Goal: Register for event/course

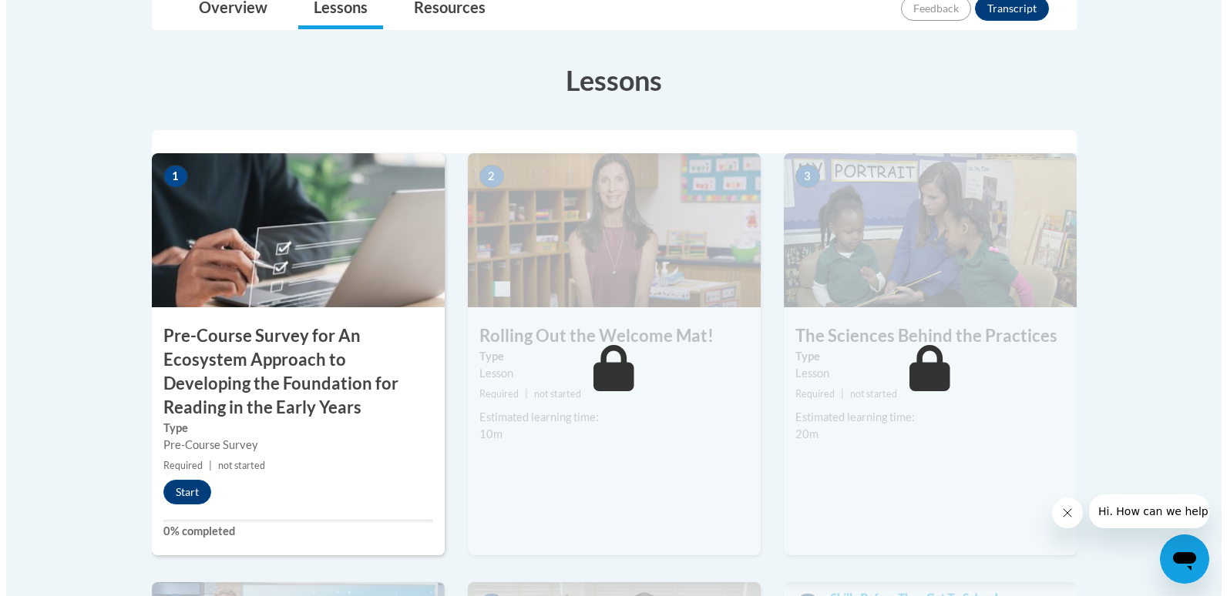
scroll to position [424, 0]
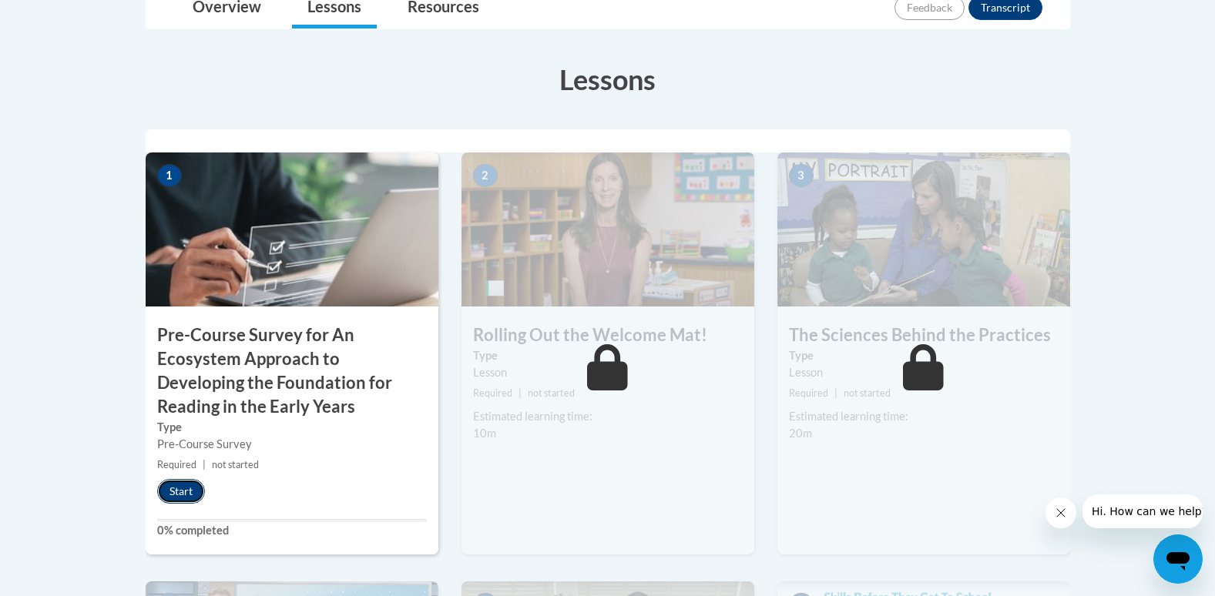
click at [180, 489] on button "Start" at bounding box center [181, 491] width 48 height 25
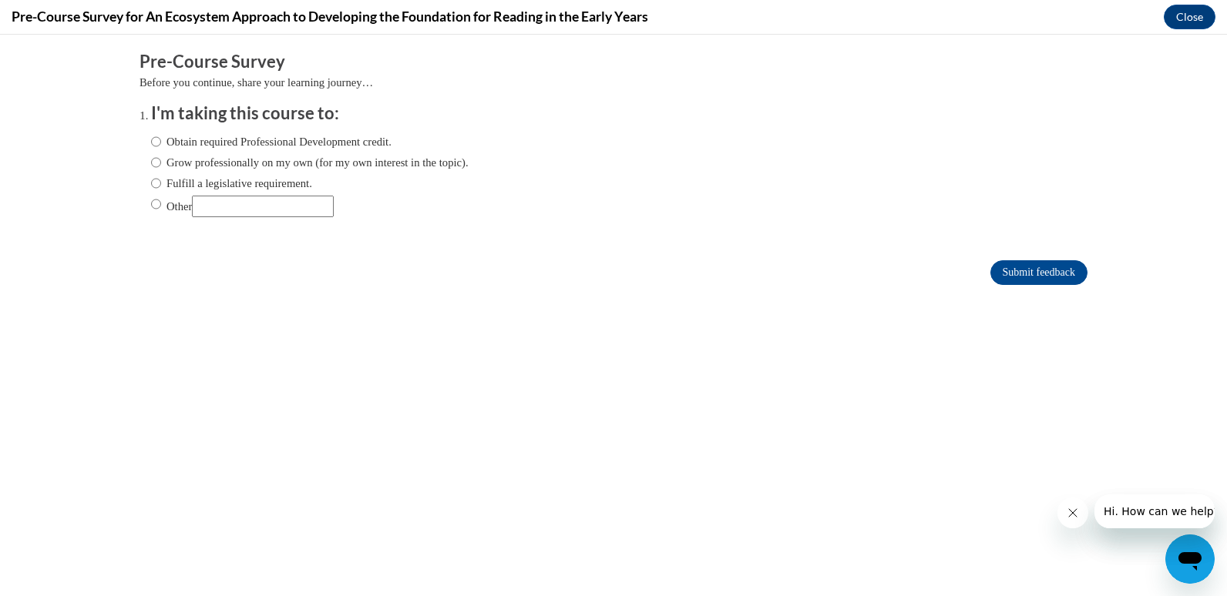
scroll to position [0, 0]
click at [139, 139] on ol "I'm taking this course to: Obtain required Professional Development credit. Gro…" at bounding box center [613, 171] width 948 height 139
click at [151, 142] on input "Obtain required Professional Development credit." at bounding box center [156, 141] width 10 height 17
radio input "true"
click at [1020, 270] on input "Submit feedback" at bounding box center [1038, 272] width 97 height 25
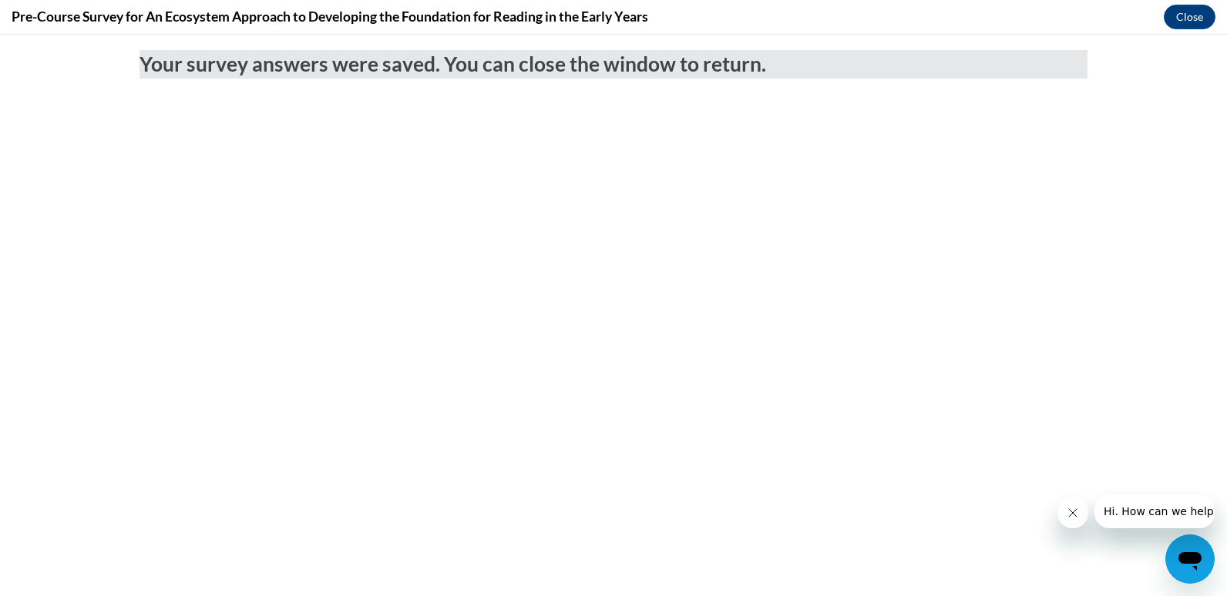
click at [1183, 546] on icon "Open messaging window" at bounding box center [1190, 560] width 28 height 28
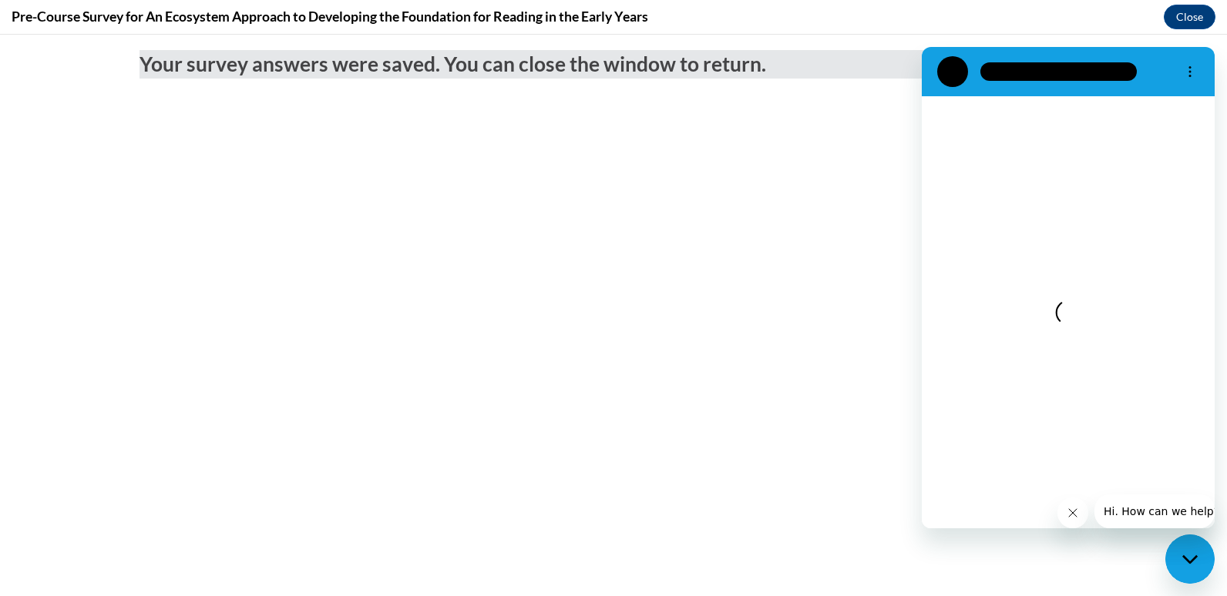
click at [1071, 512] on icon "Close message from company" at bounding box center [1072, 513] width 8 height 8
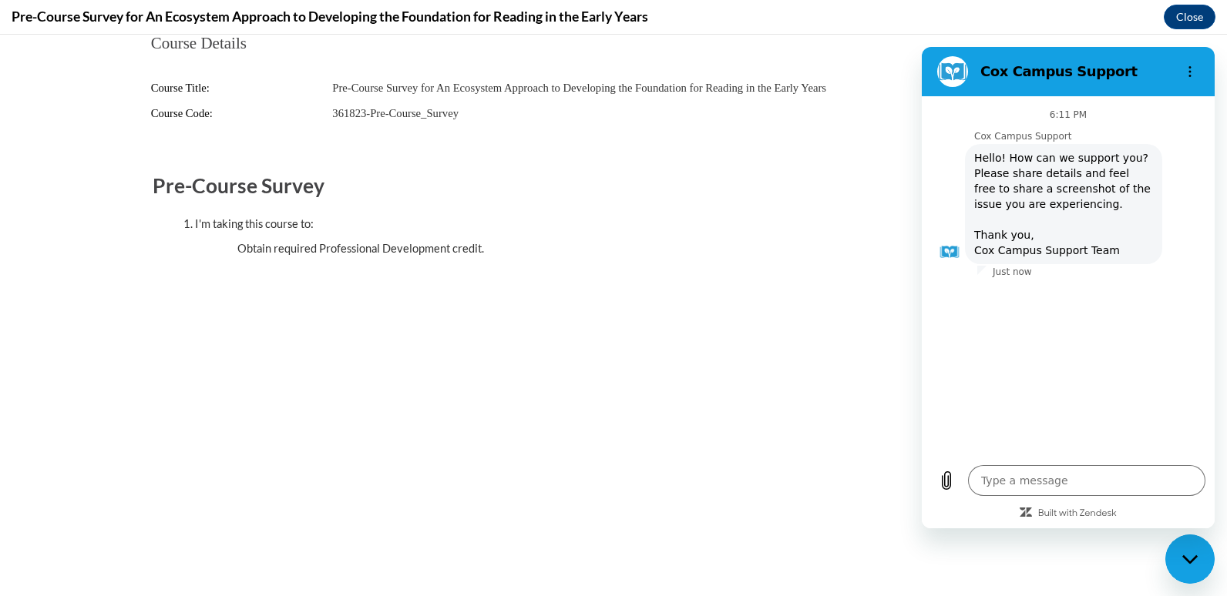
click at [1211, 573] on div "Close messaging window" at bounding box center [1190, 559] width 46 height 46
type textarea "x"
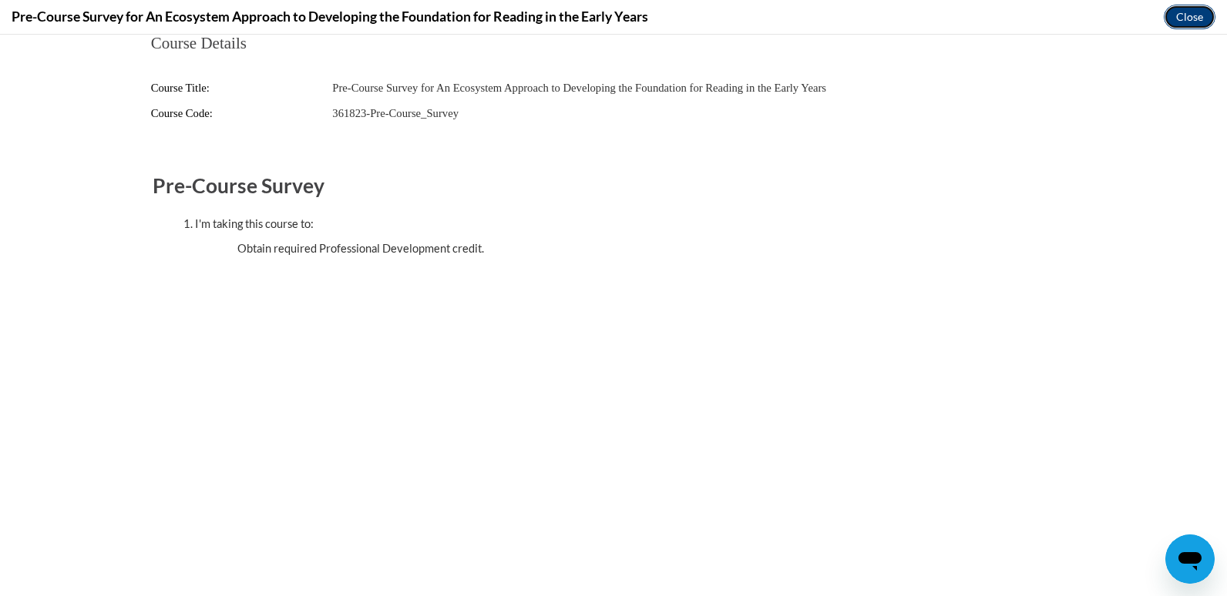
click at [1177, 21] on button "Close" at bounding box center [1190, 17] width 52 height 25
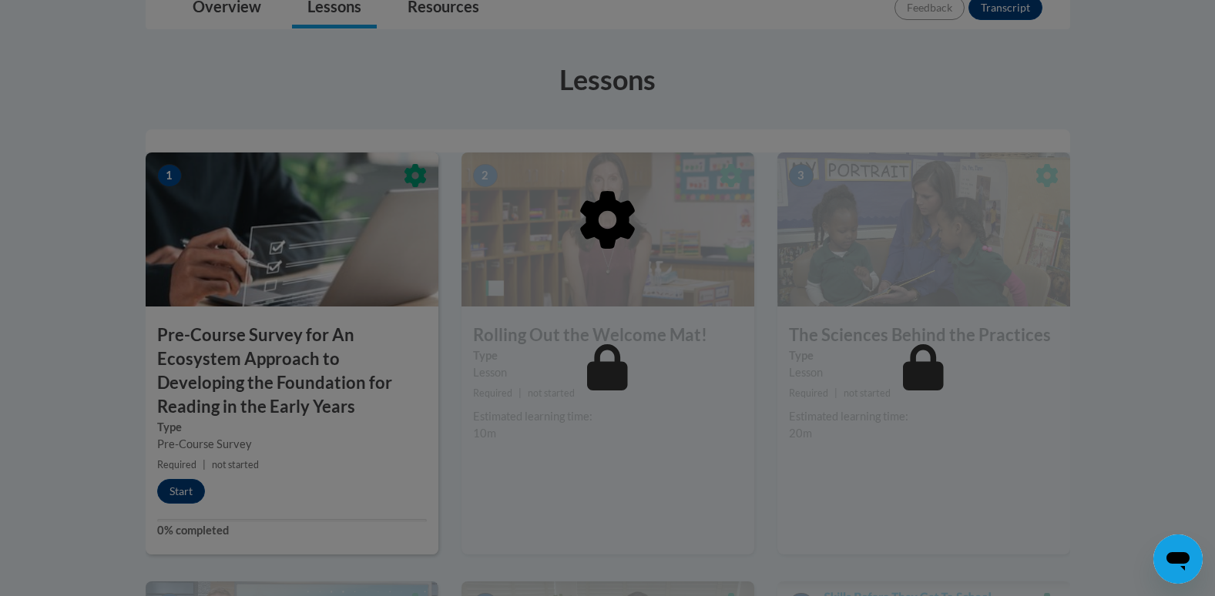
click at [161, 489] on div at bounding box center [607, 298] width 1215 height 596
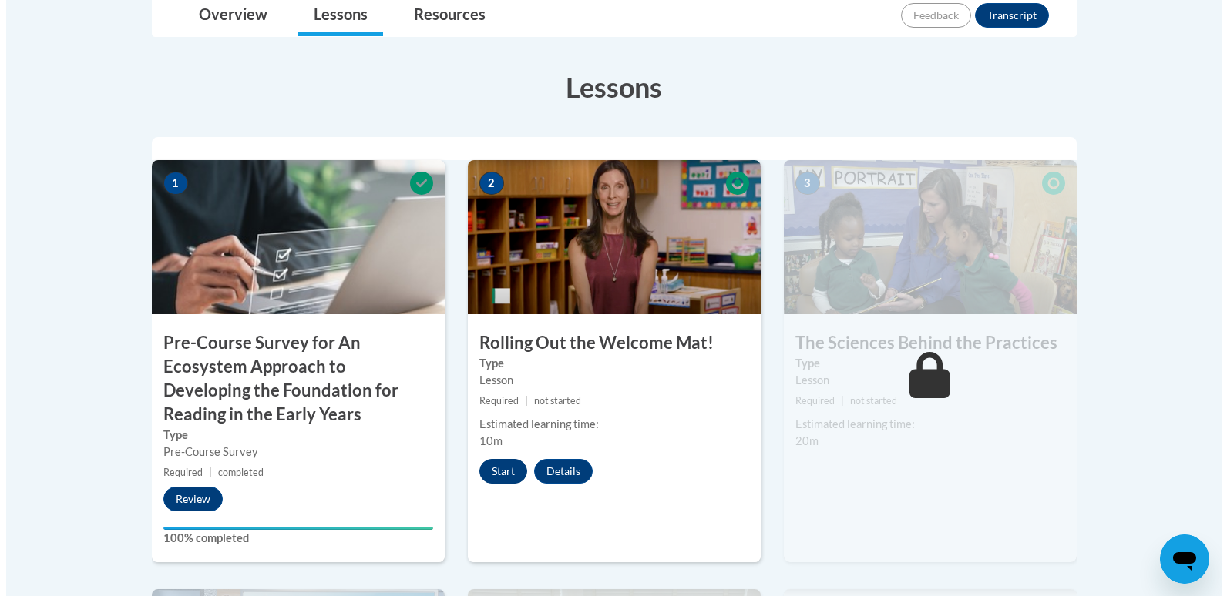
scroll to position [435, 0]
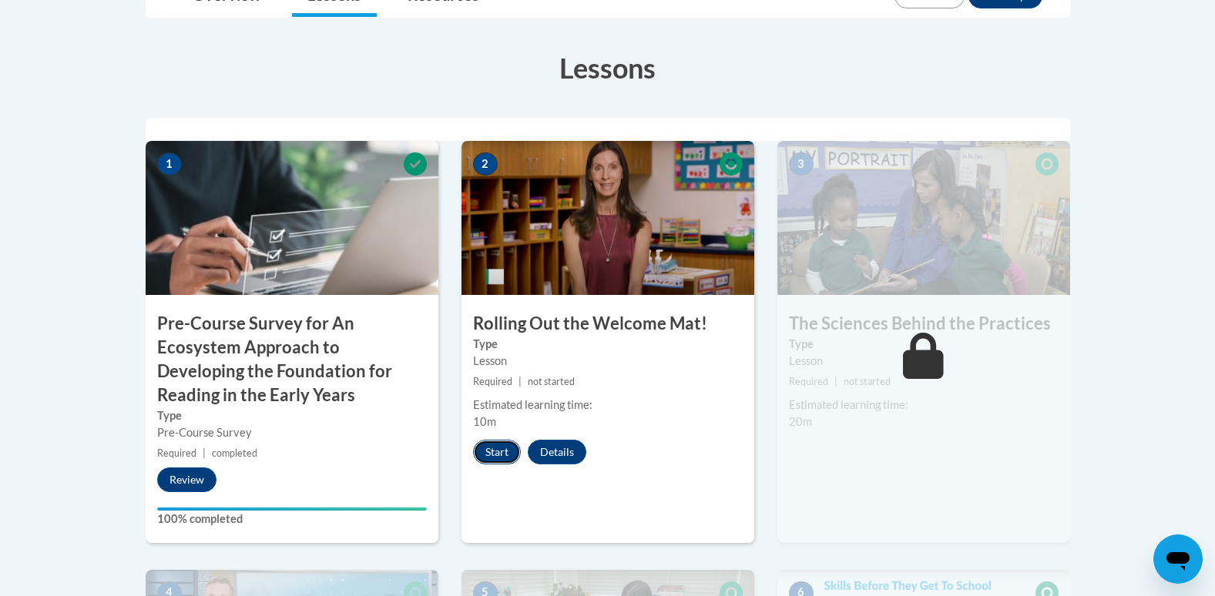
click at [488, 461] on button "Start" at bounding box center [497, 452] width 48 height 25
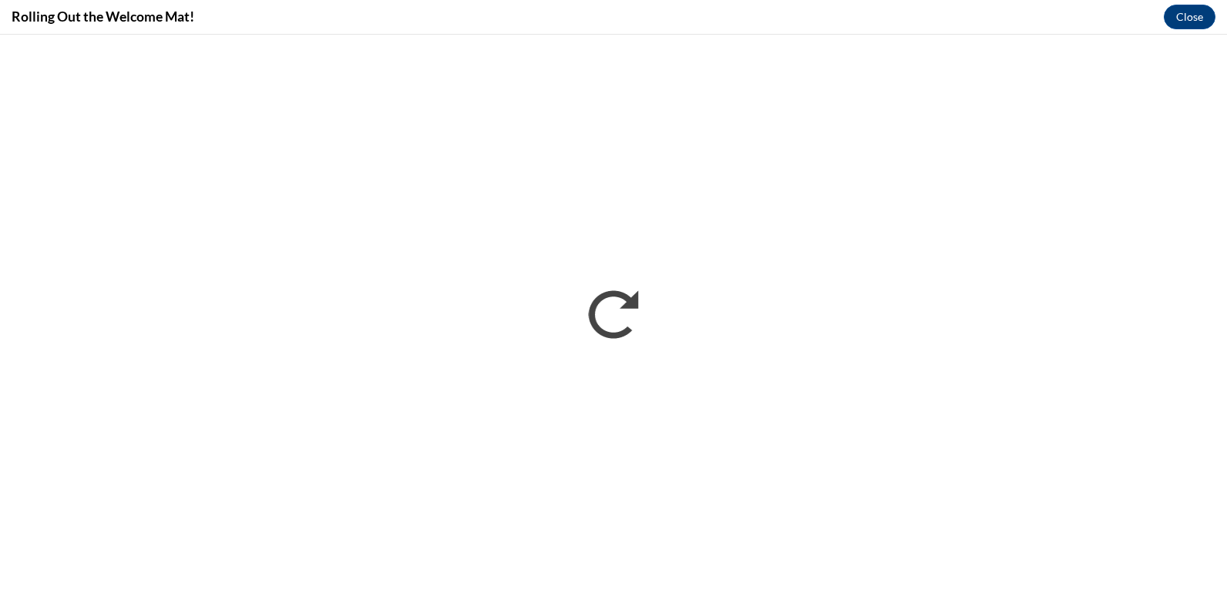
scroll to position [0, 0]
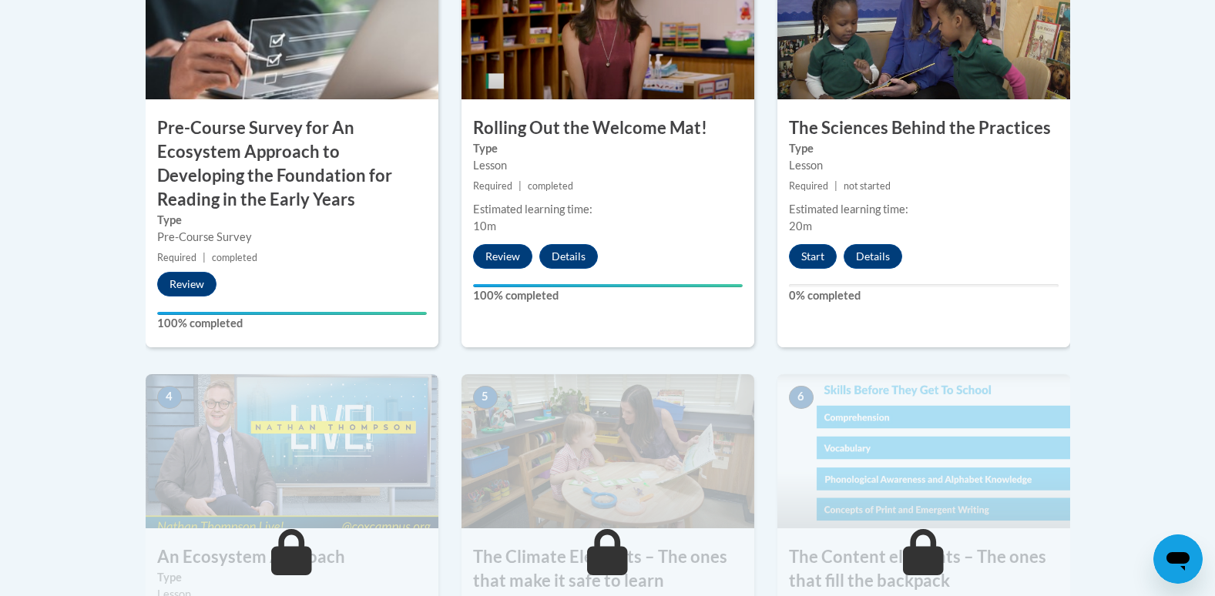
scroll to position [620, 0]
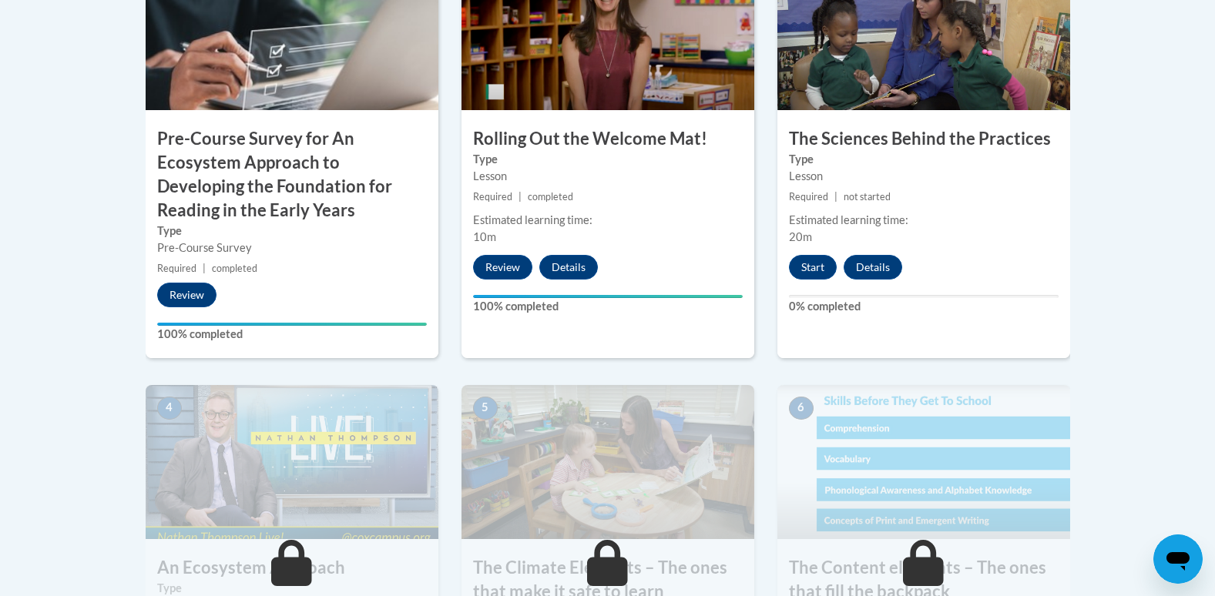
click at [585, 177] on div "Lesson" at bounding box center [608, 176] width 270 height 17
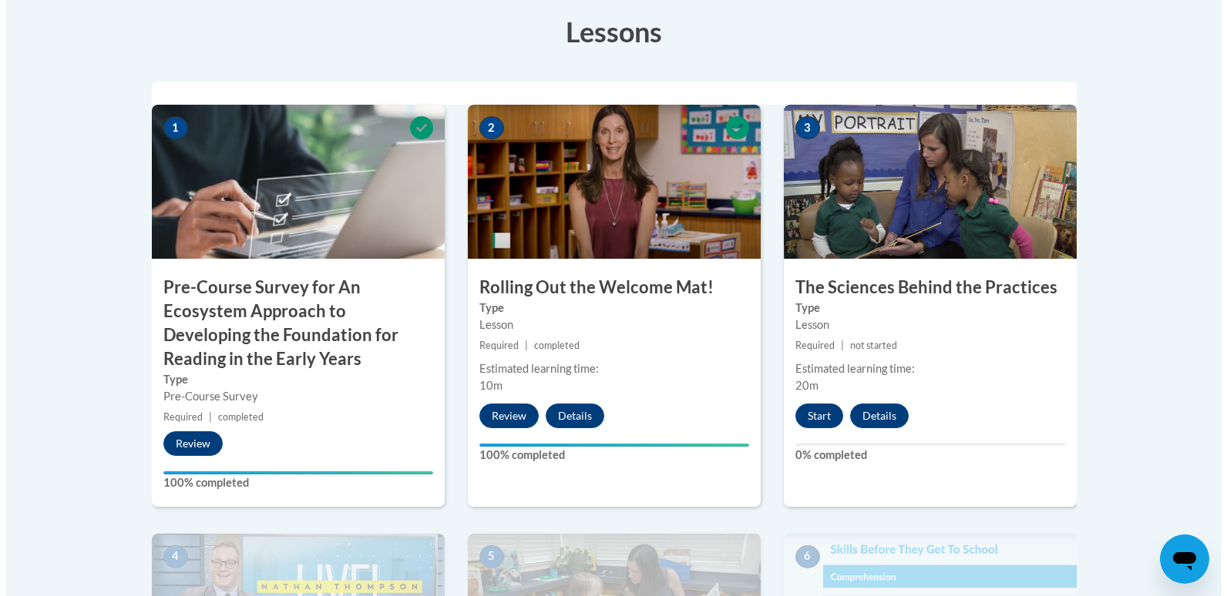
scroll to position [488, 0]
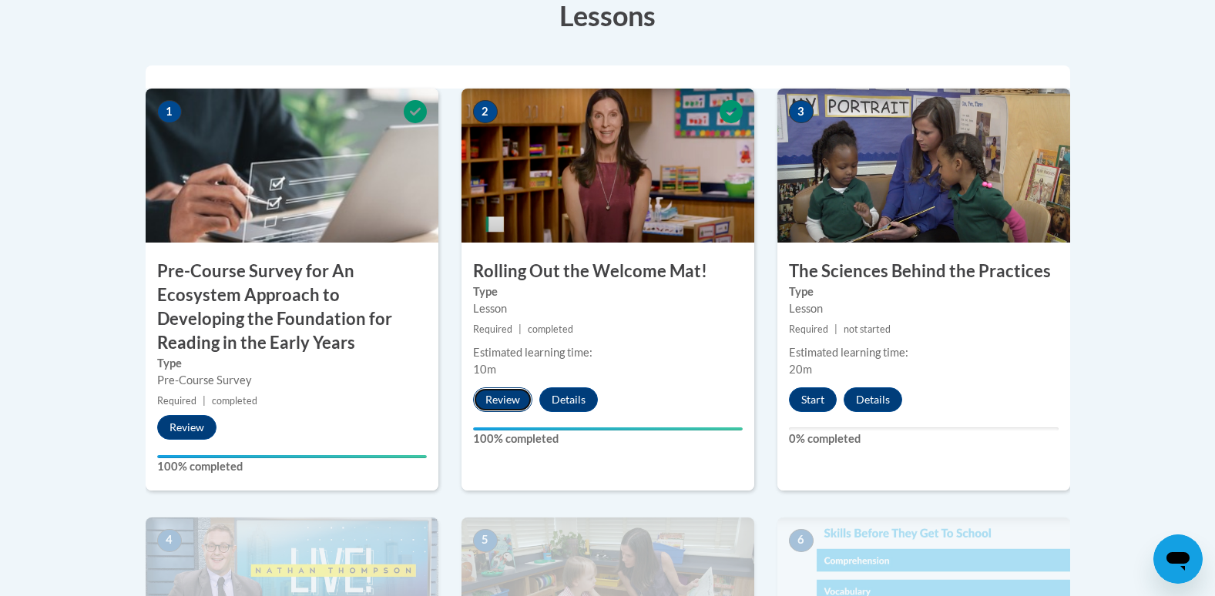
click at [501, 405] on button "Review" at bounding box center [502, 400] width 59 height 25
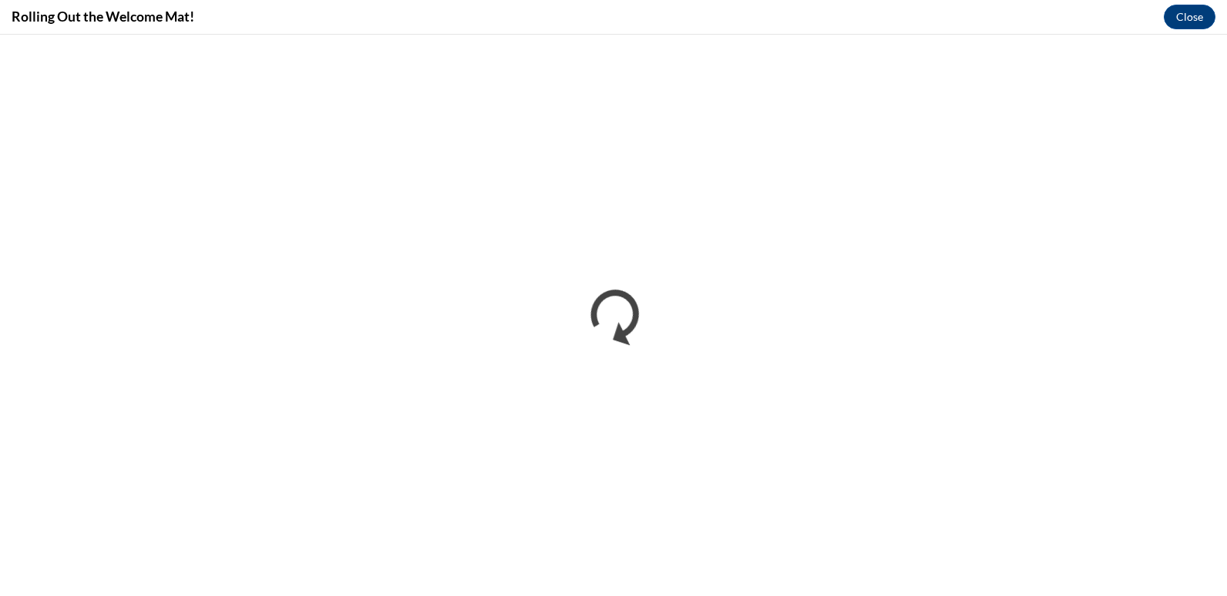
scroll to position [0, 0]
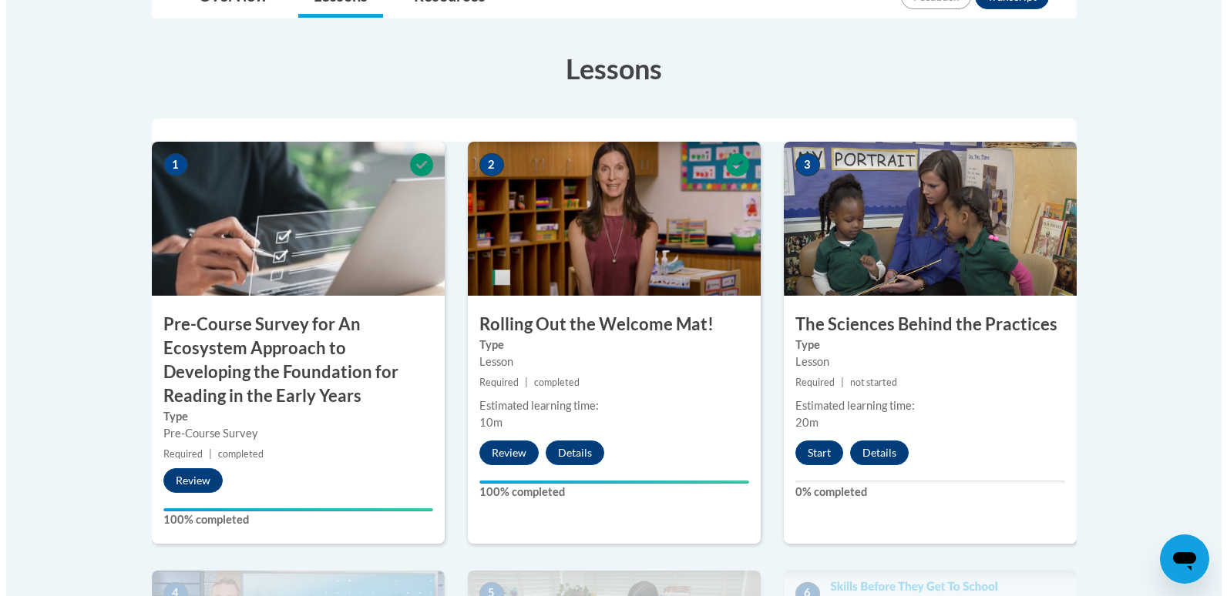
scroll to position [436, 0]
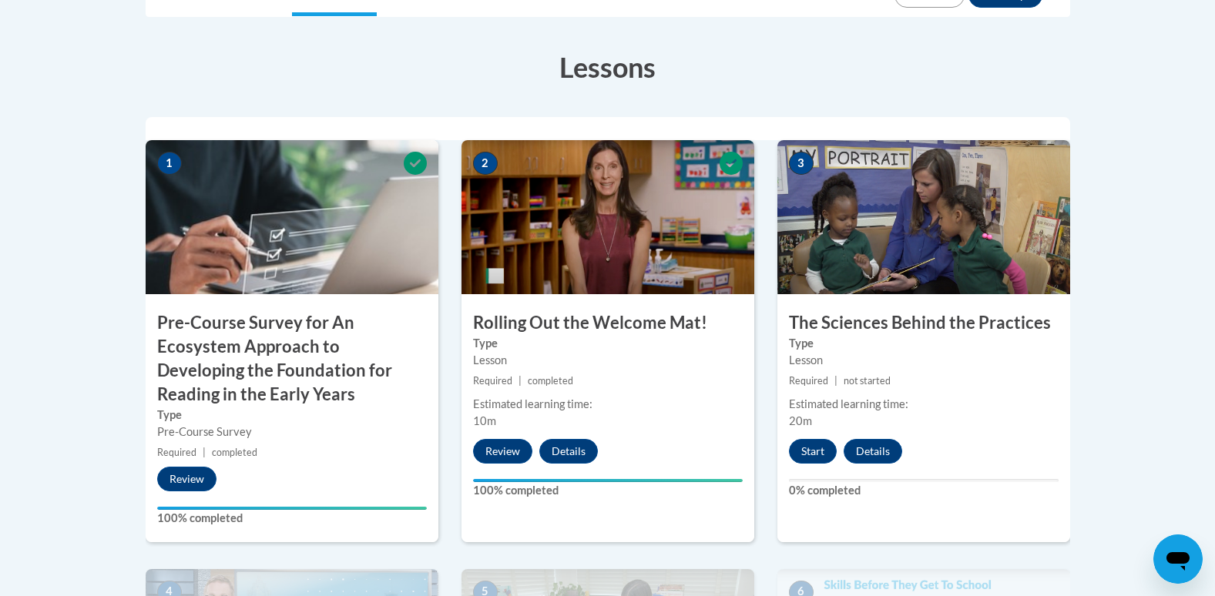
click at [803, 270] on img at bounding box center [924, 217] width 293 height 154
click at [807, 458] on button "Start" at bounding box center [813, 451] width 48 height 25
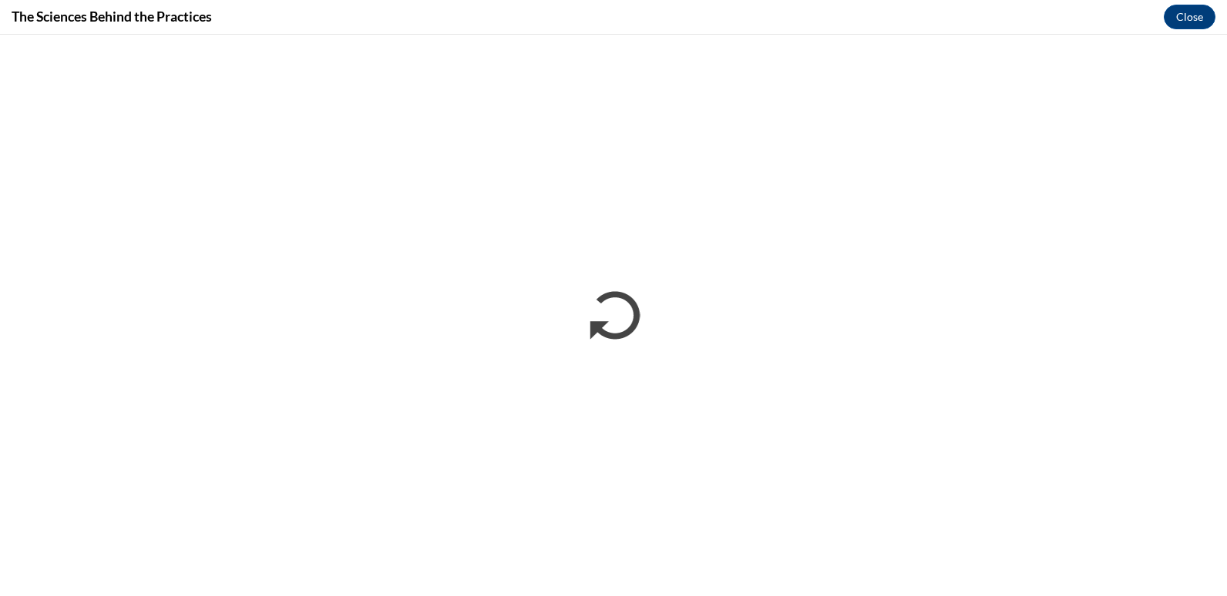
scroll to position [0, 0]
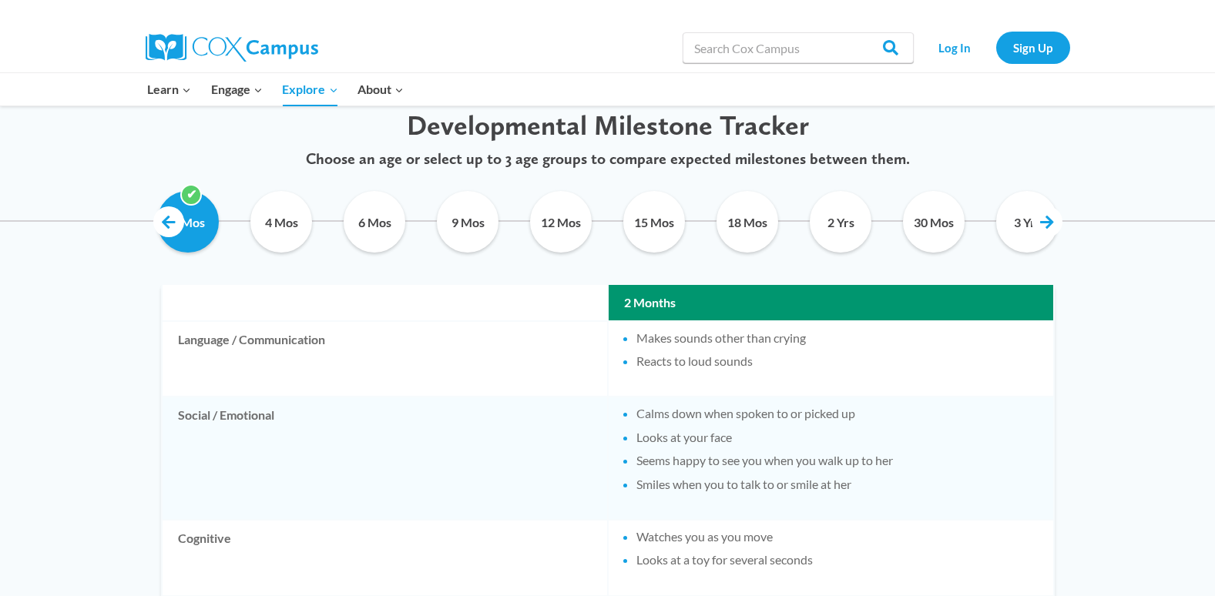
scroll to position [766, 0]
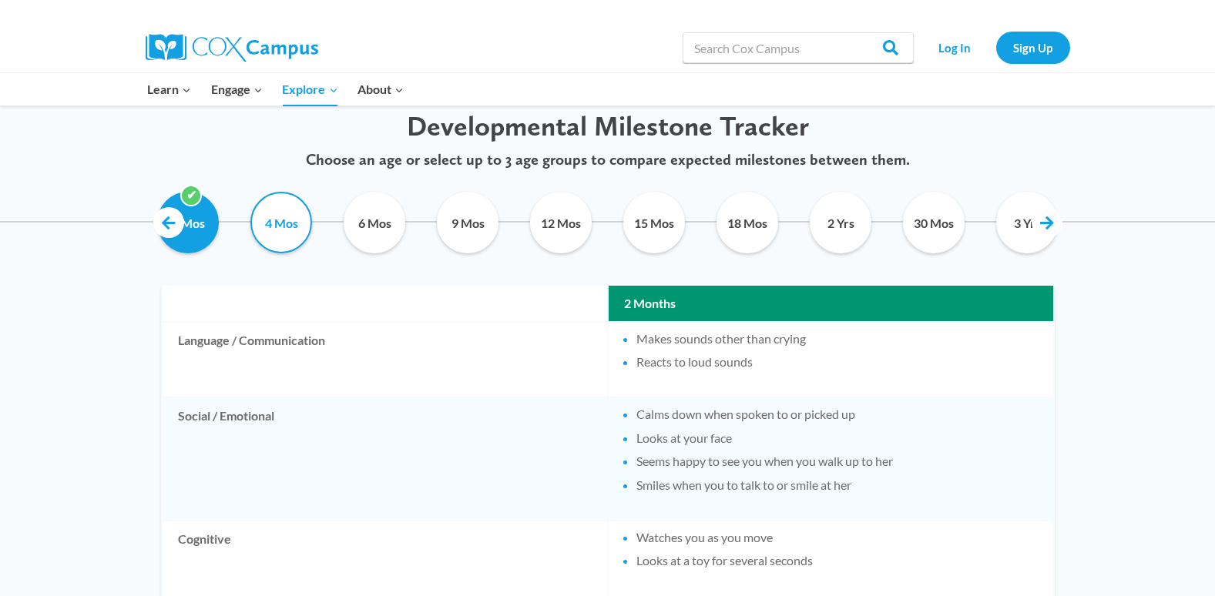
click at [247, 231] on input "4 Mos" at bounding box center [282, 223] width 70 height 62
checkbox input "true"
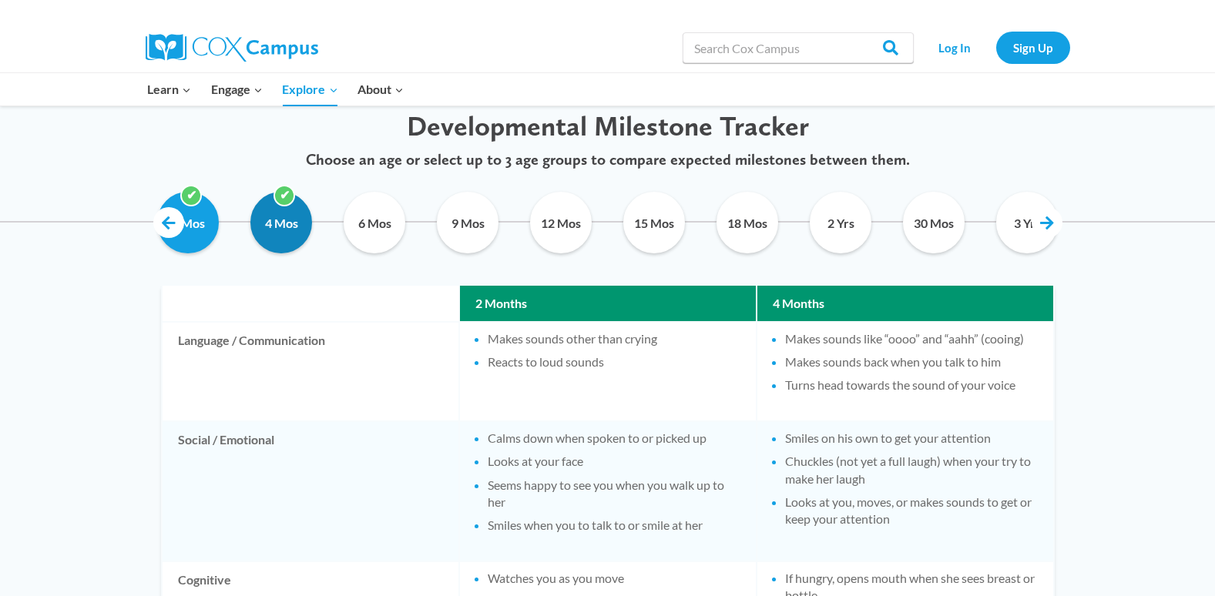
scroll to position [771, 0]
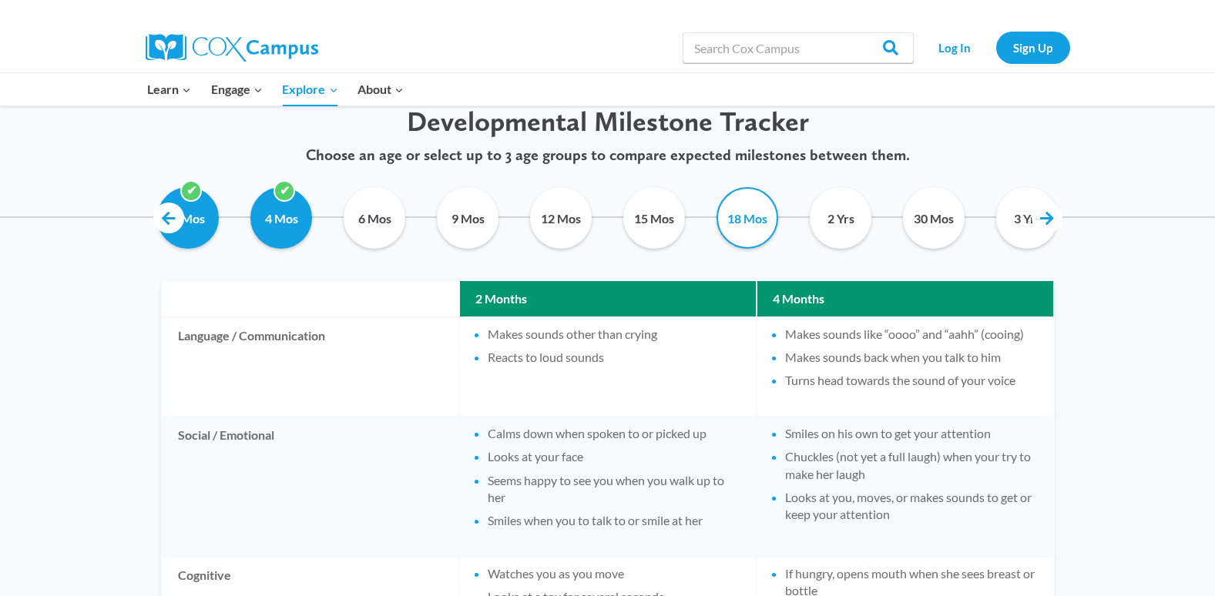
click at [754, 205] on input "18 Mos" at bounding box center [748, 218] width 70 height 62
checkbox input "true"
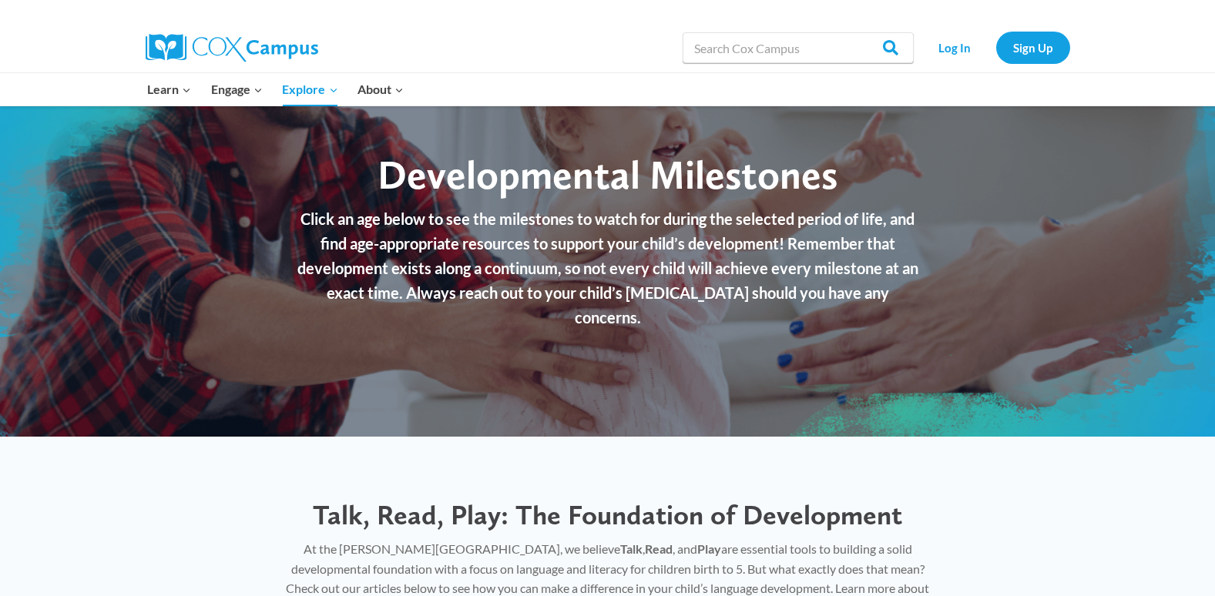
scroll to position [0, 0]
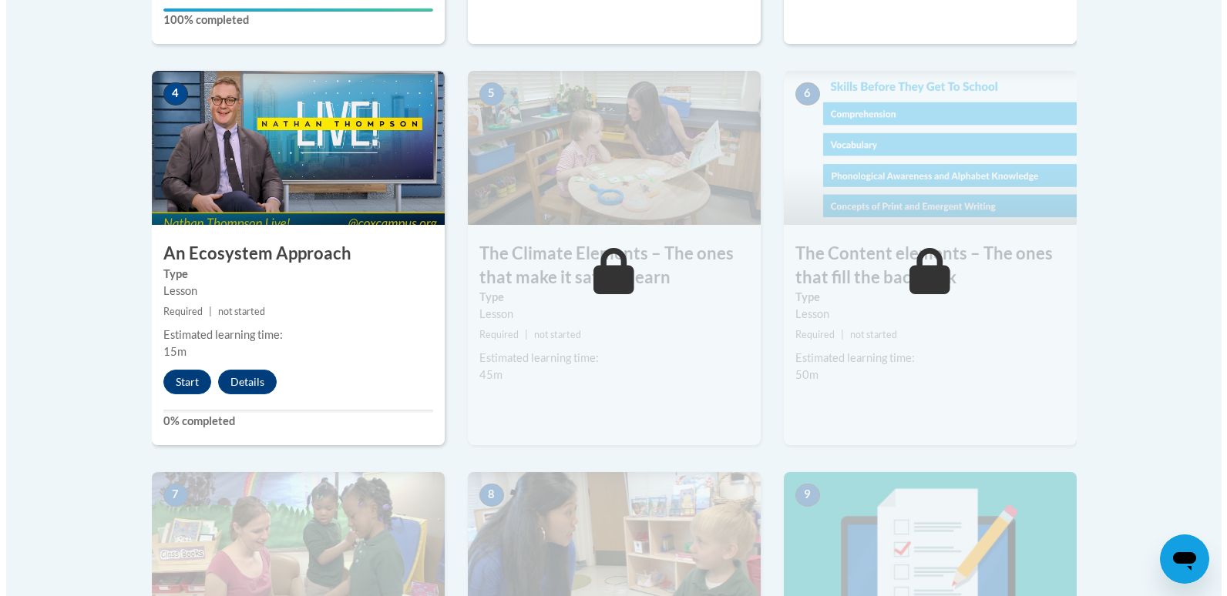
scroll to position [932, 0]
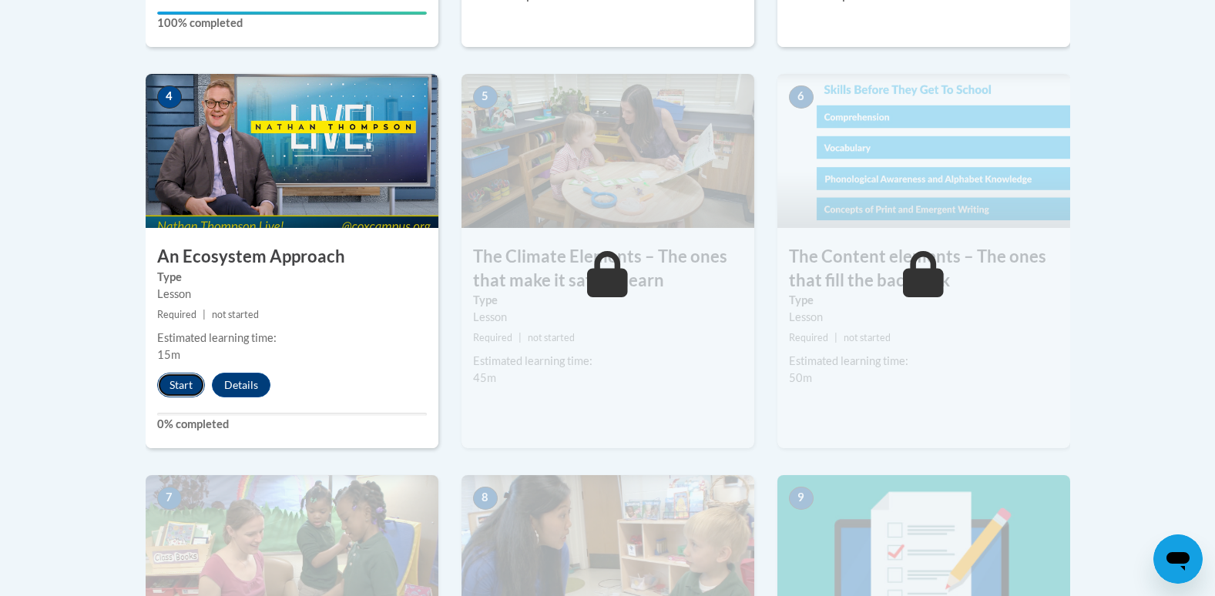
click at [178, 388] on button "Start" at bounding box center [181, 385] width 48 height 25
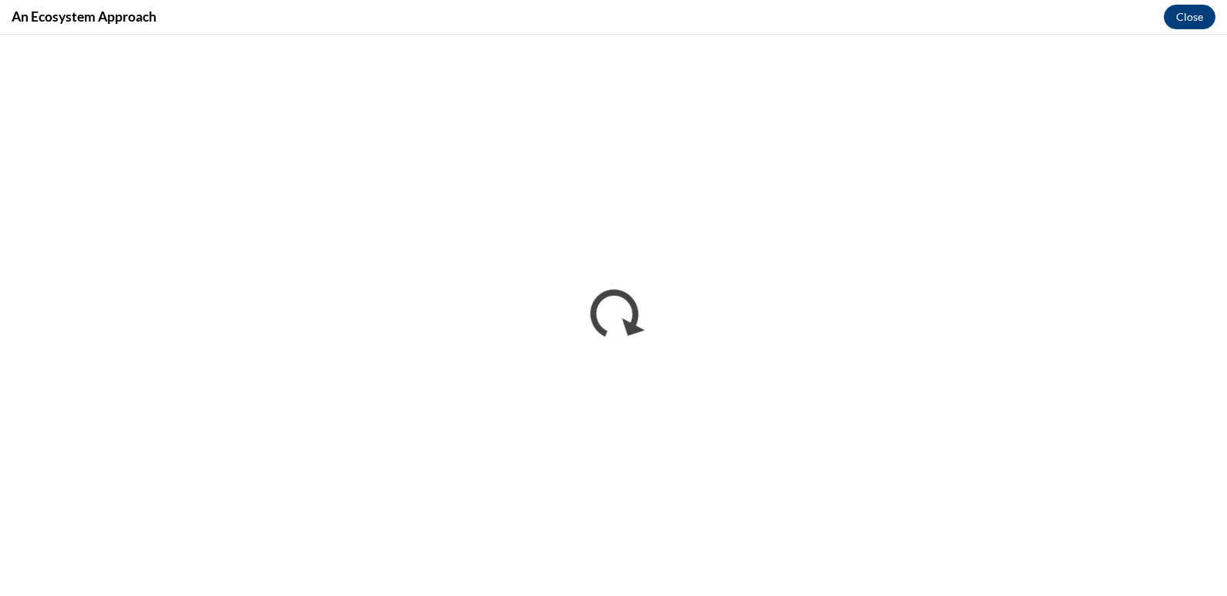
scroll to position [0, 0]
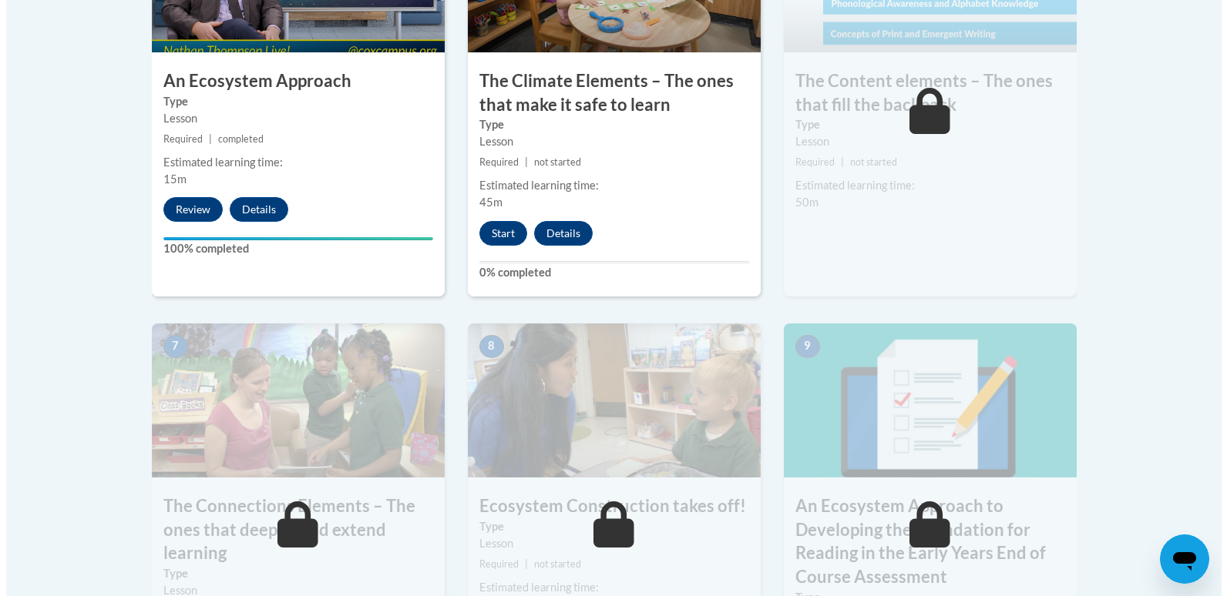
scroll to position [1087, 0]
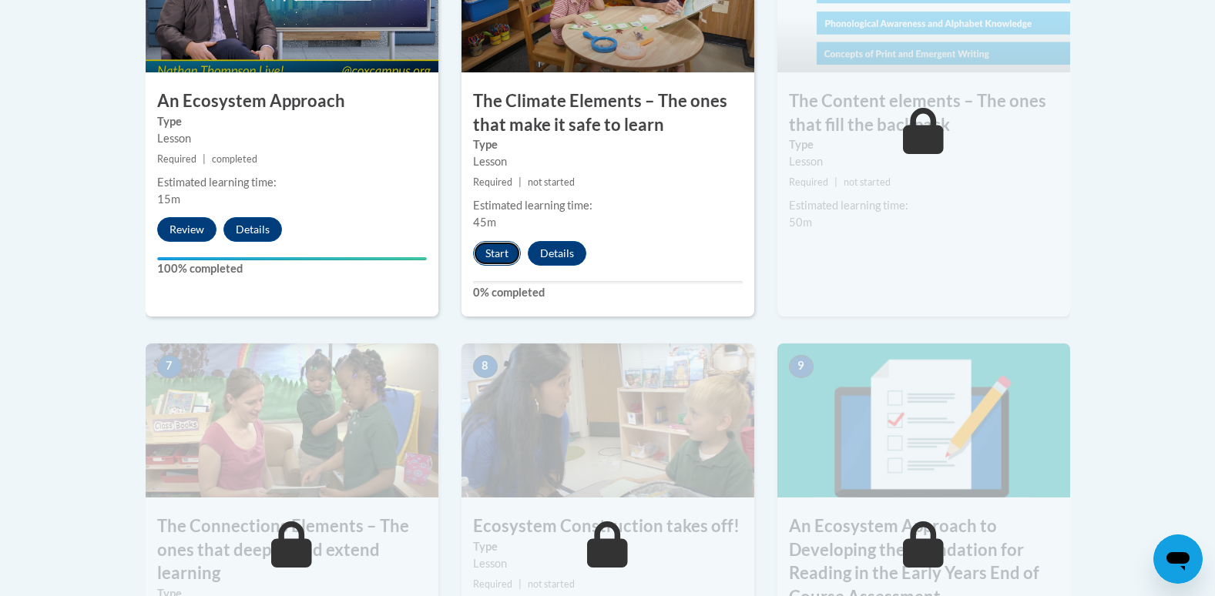
click at [488, 260] on button "Start" at bounding box center [497, 253] width 48 height 25
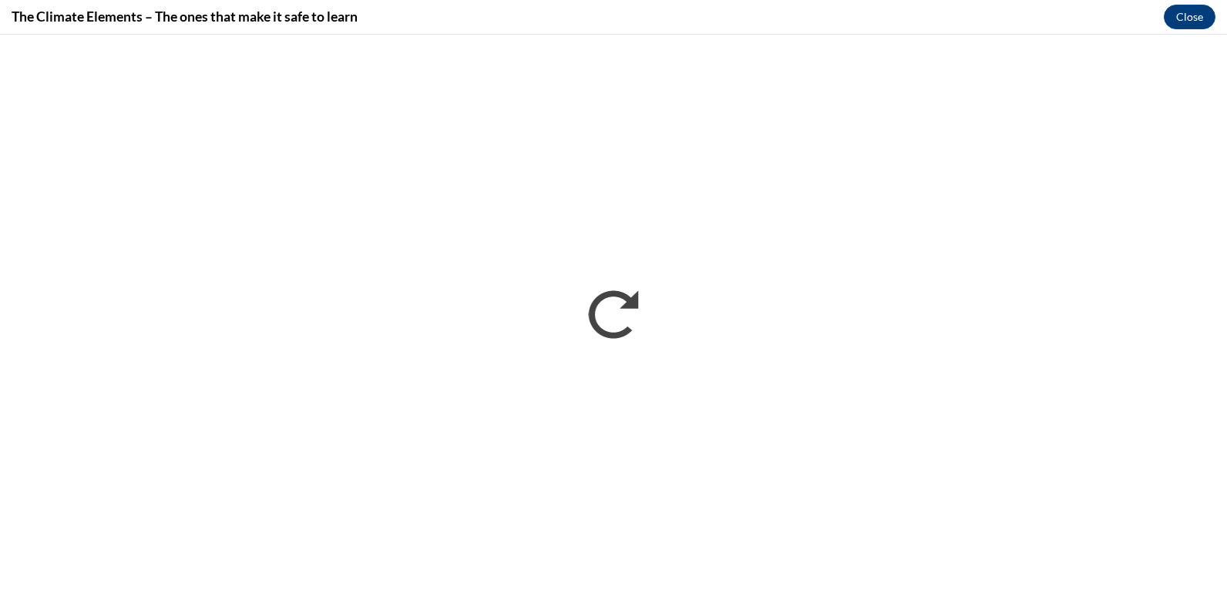
scroll to position [0, 0]
